Goal: Check status: Check status

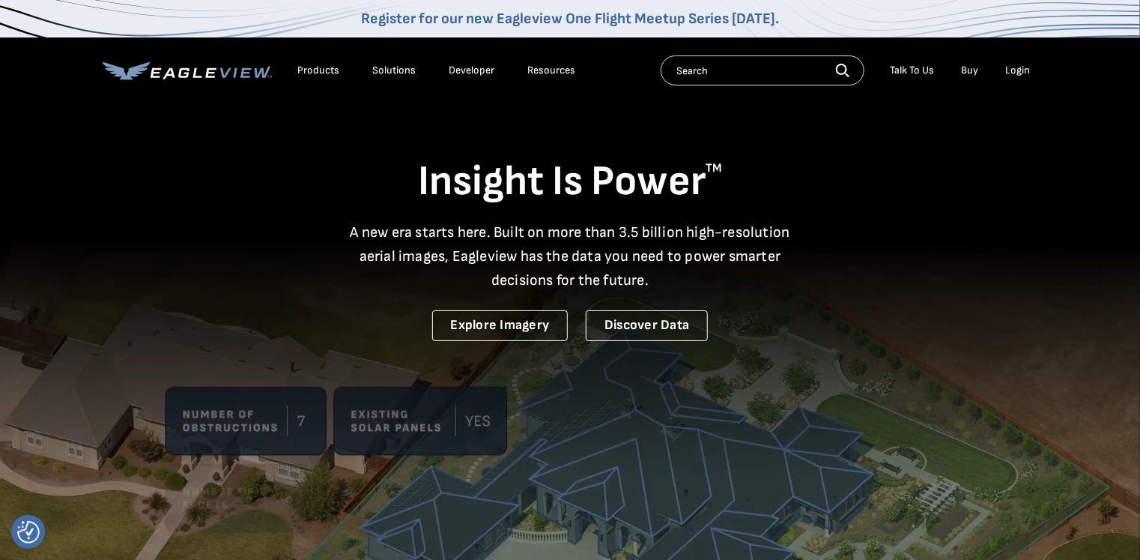
click at [1011, 76] on div "Login" at bounding box center [1017, 70] width 25 height 13
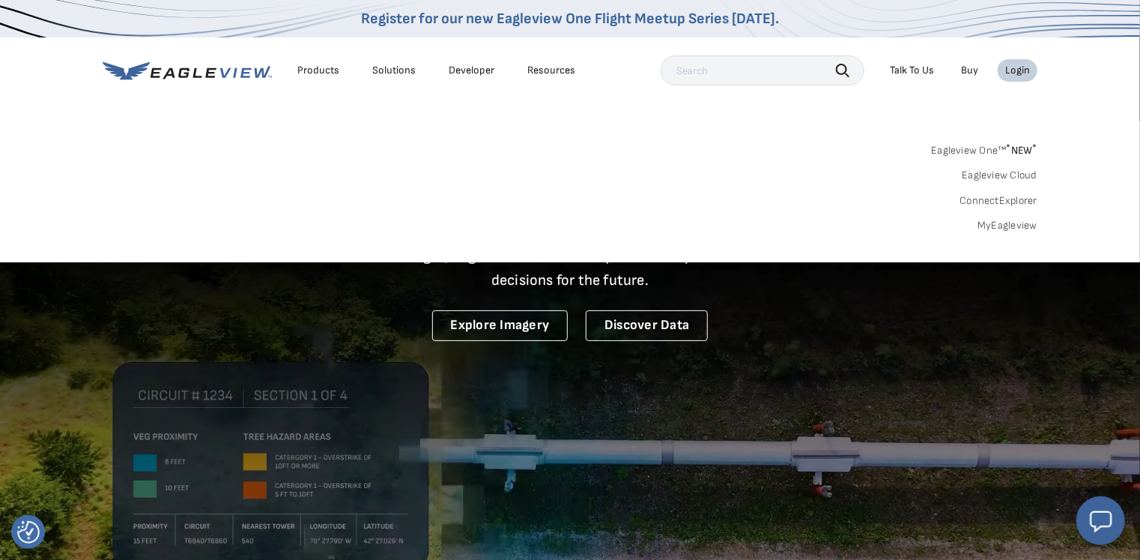
click at [991, 226] on link "MyEagleview" at bounding box center [1008, 225] width 60 height 13
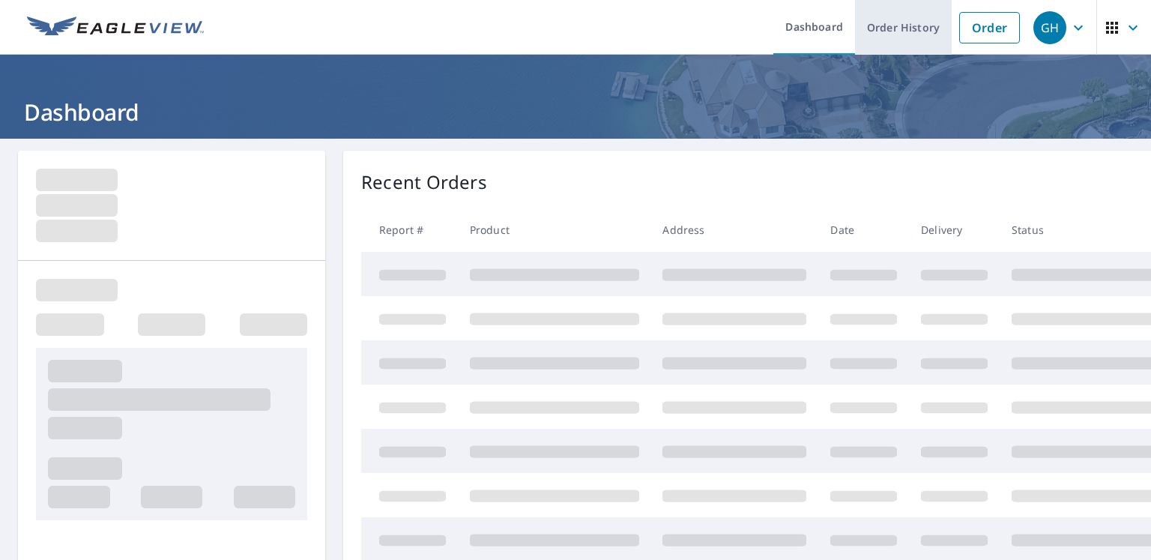
click at [914, 25] on link "Order History" at bounding box center [903, 27] width 97 height 55
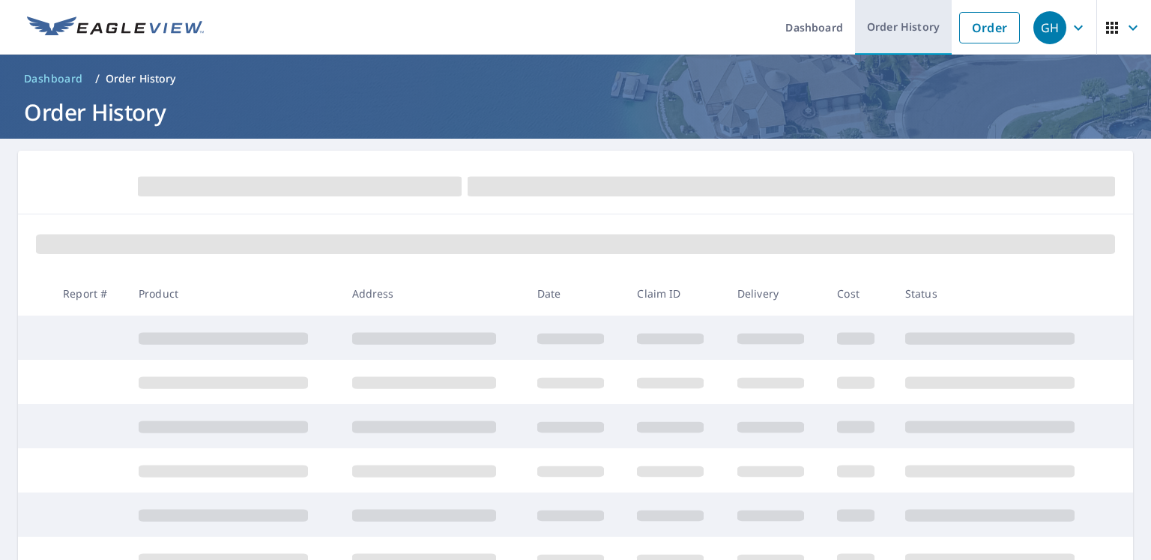
click at [883, 31] on link "Order History" at bounding box center [903, 27] width 97 height 55
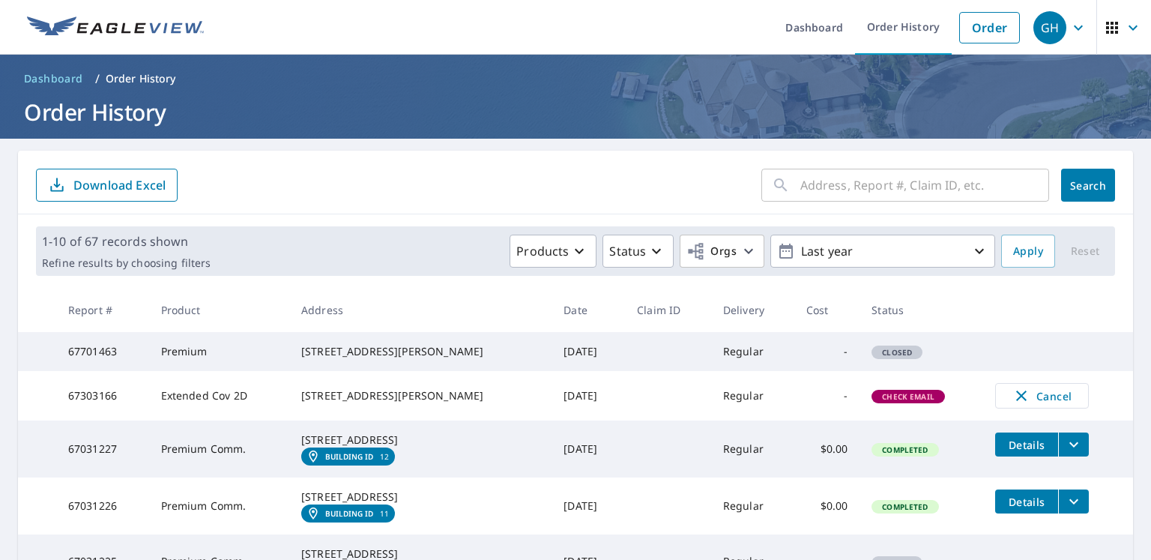
click at [803, 180] on input "text" at bounding box center [924, 185] width 249 height 42
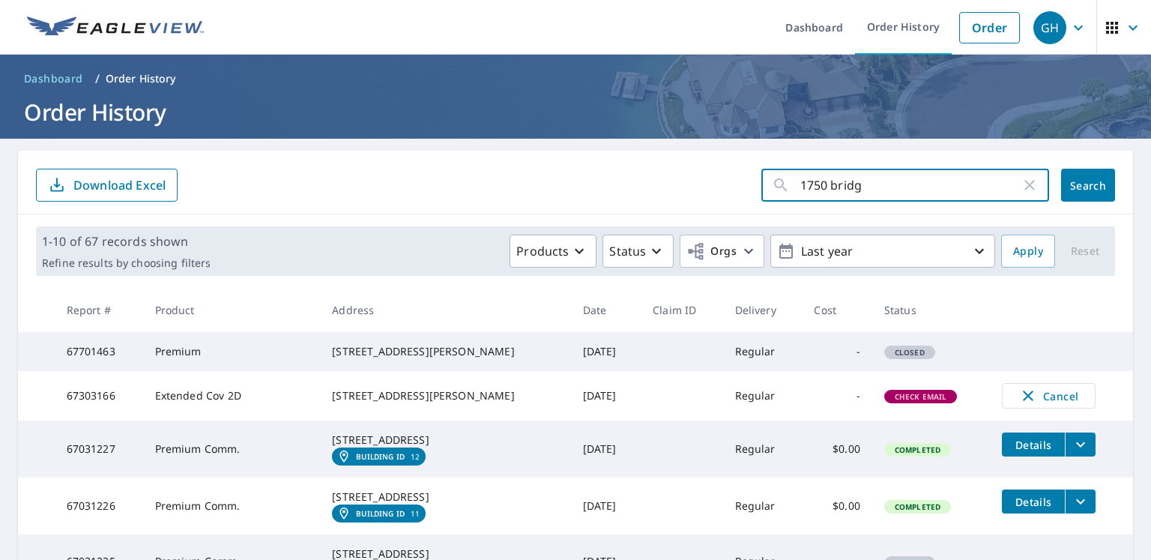
type input "1750 bridge"
click button "Search" at bounding box center [1088, 185] width 54 height 33
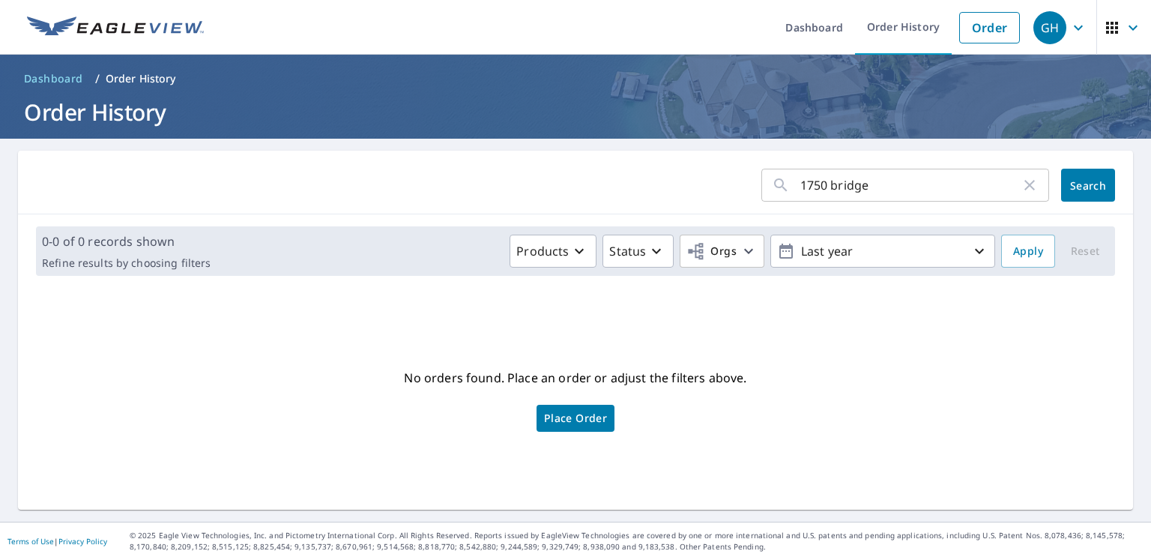
click at [888, 187] on input "1750 bridge" at bounding box center [910, 185] width 220 height 42
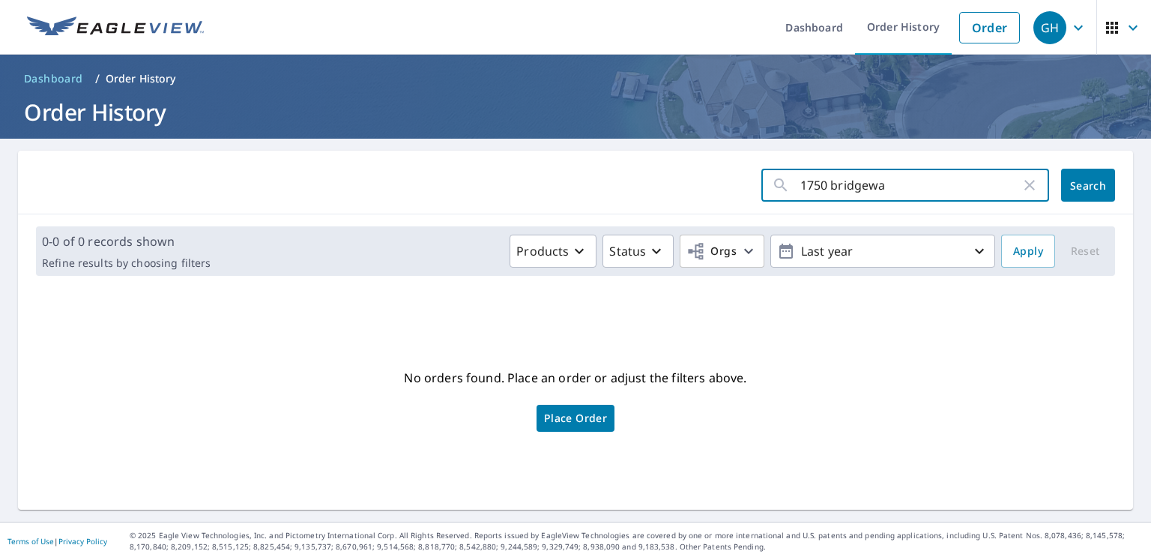
type input "1750 bridgeway"
click button "Search" at bounding box center [1088, 185] width 54 height 33
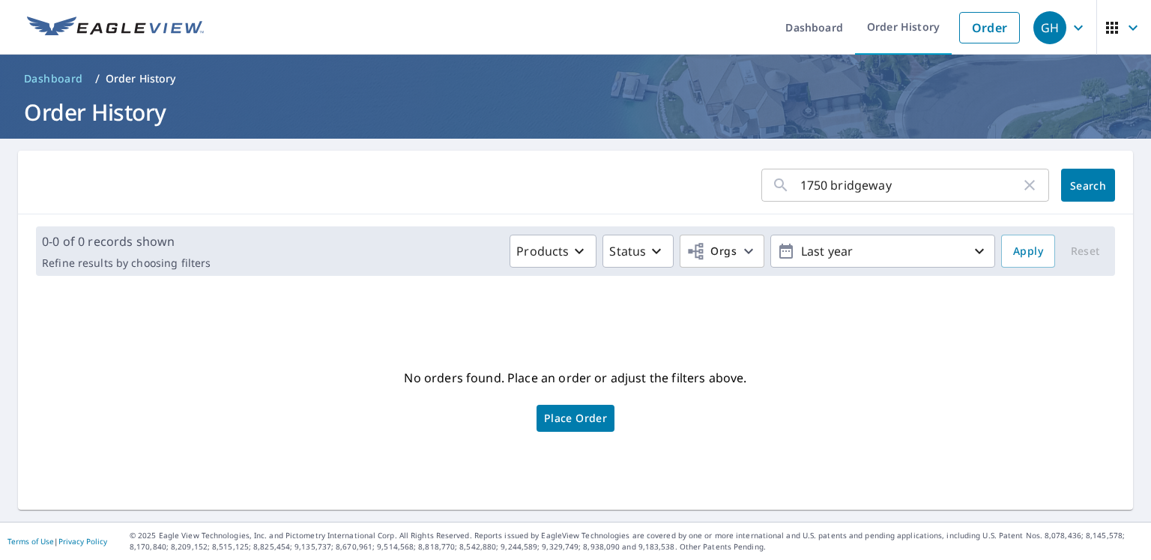
click at [924, 182] on input "1750 bridgeway" at bounding box center [910, 185] width 220 height 42
